Goal: Find specific page/section: Find specific page/section

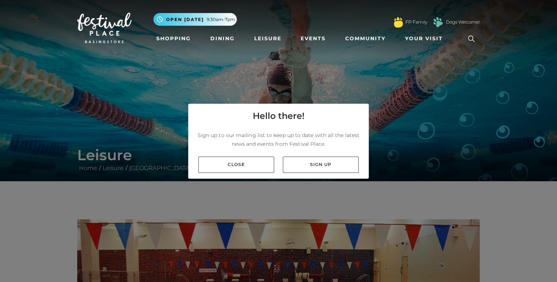
scroll to position [123, 0]
click at [259, 165] on link "Close" at bounding box center [236, 165] width 76 height 16
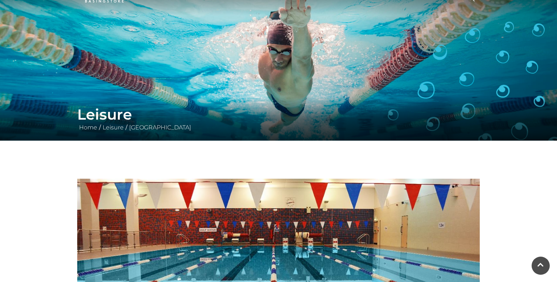
scroll to position [0, 0]
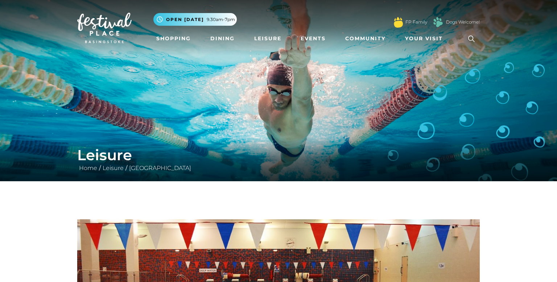
scroll to position [123, 0]
